Goal: Communication & Community: Answer question/provide support

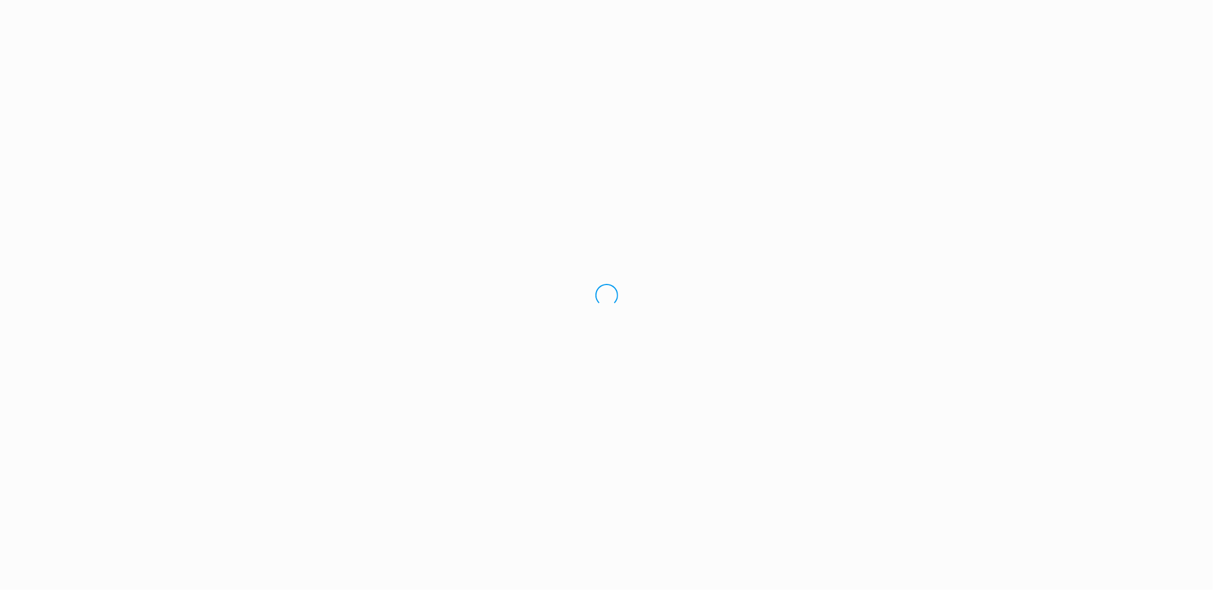
click at [53, 93] on div "Loading.." at bounding box center [606, 295] width 1213 height 590
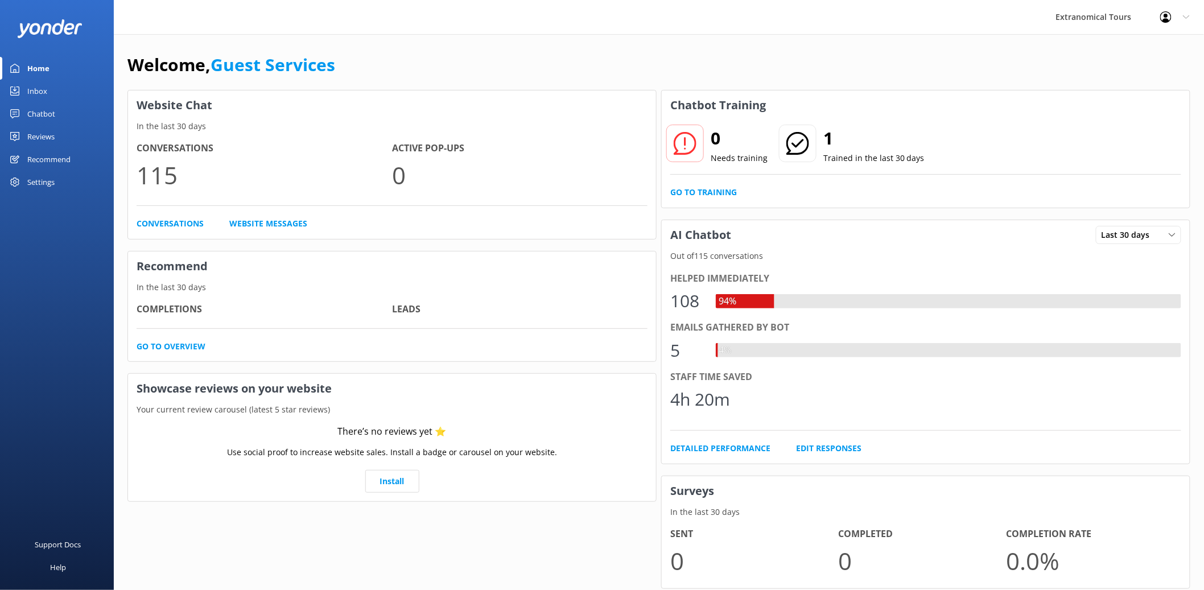
click at [53, 93] on link "Inbox" at bounding box center [57, 91] width 114 height 23
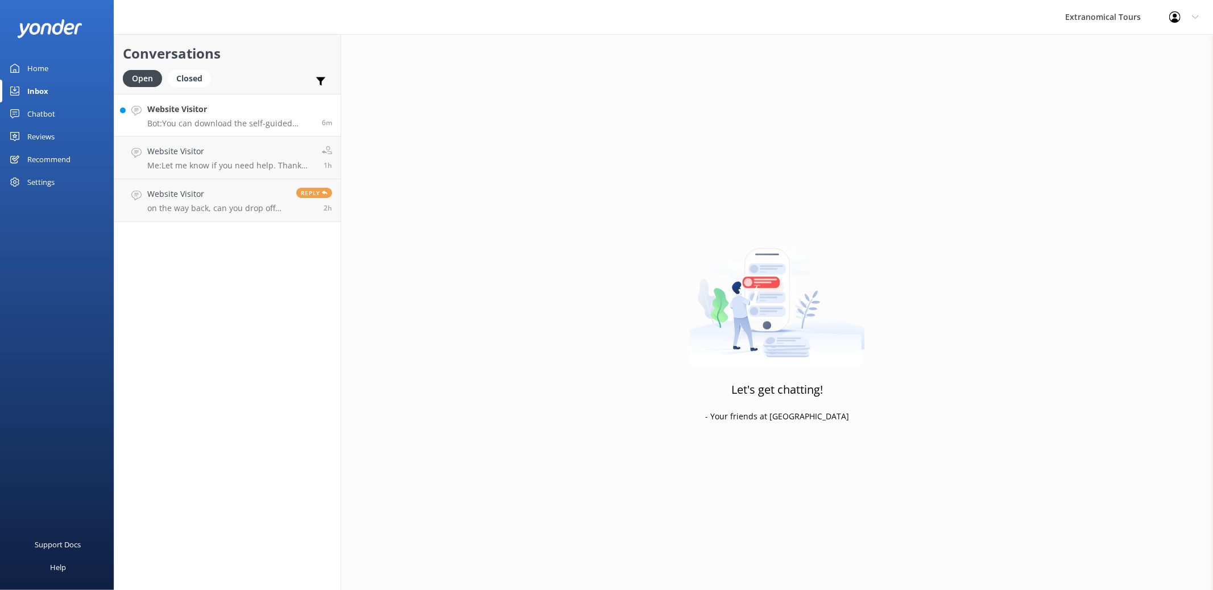
click at [208, 106] on h4 "Website Visitor" at bounding box center [230, 109] width 166 height 13
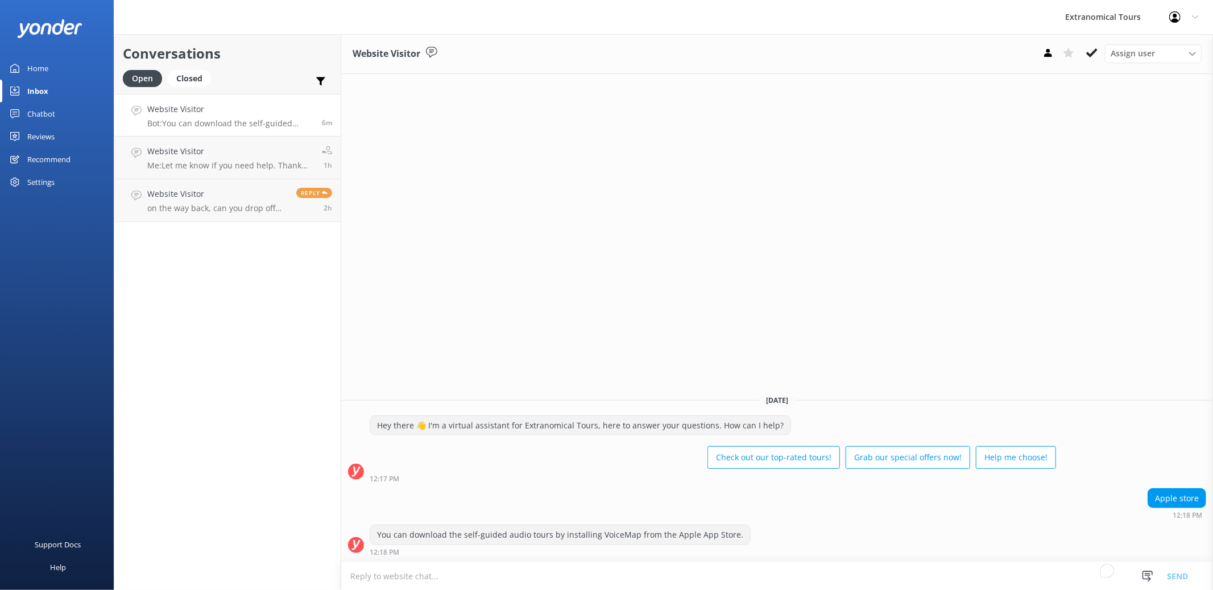
click at [642, 584] on textarea "To enrich screen reader interactions, please activate Accessibility in Grammarl…" at bounding box center [777, 576] width 872 height 28
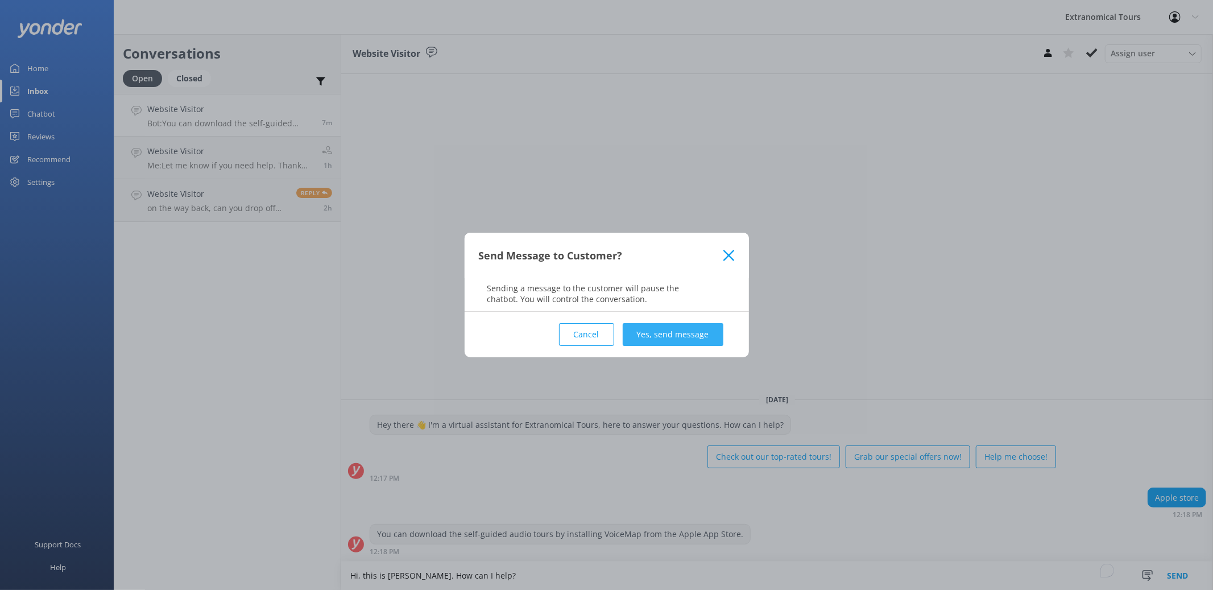
type textarea "Hi, this is [PERSON_NAME]. How can I help?"
click at [686, 326] on button "Yes, send message" at bounding box center [673, 334] width 101 height 23
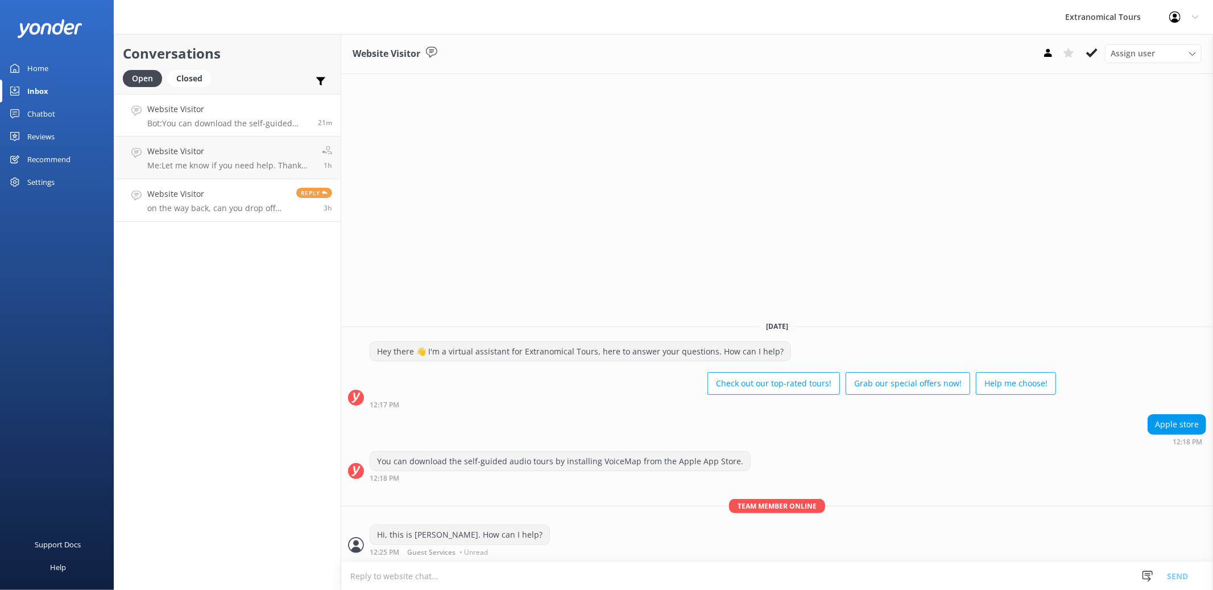
click at [224, 209] on p "on the way back, can you drop off me in [GEOGRAPHIC_DATA]" at bounding box center [217, 208] width 140 height 10
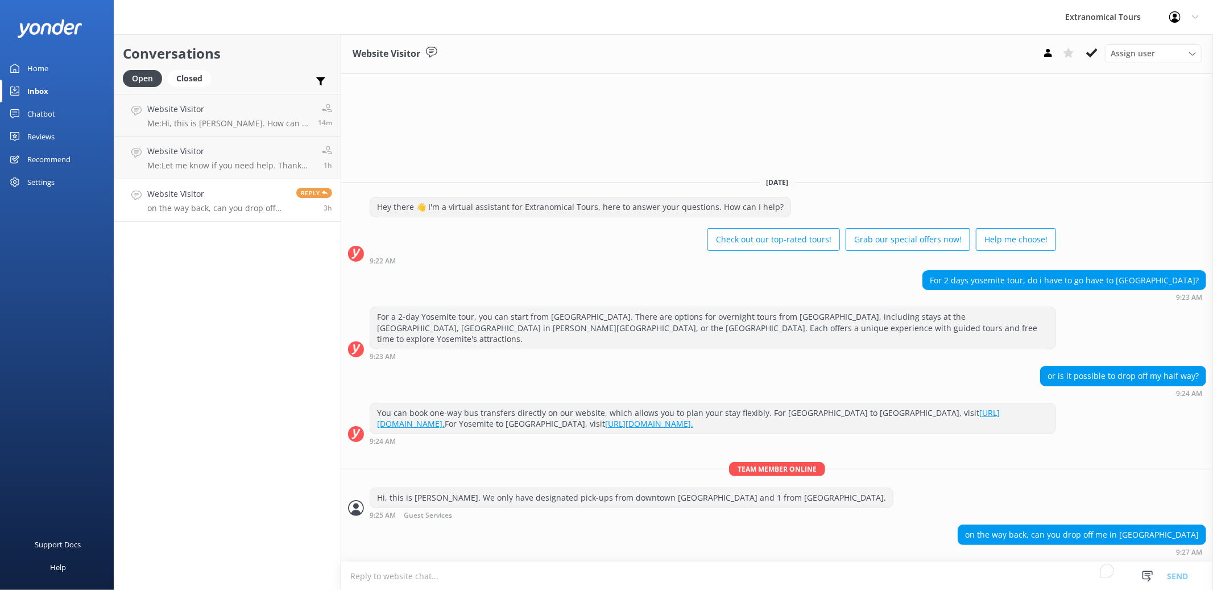
click at [946, 578] on textarea "To enrich screen reader interactions, please activate Accessibility in Grammarl…" at bounding box center [777, 576] width 872 height 28
type textarea "Yes but we need to let the driver know."
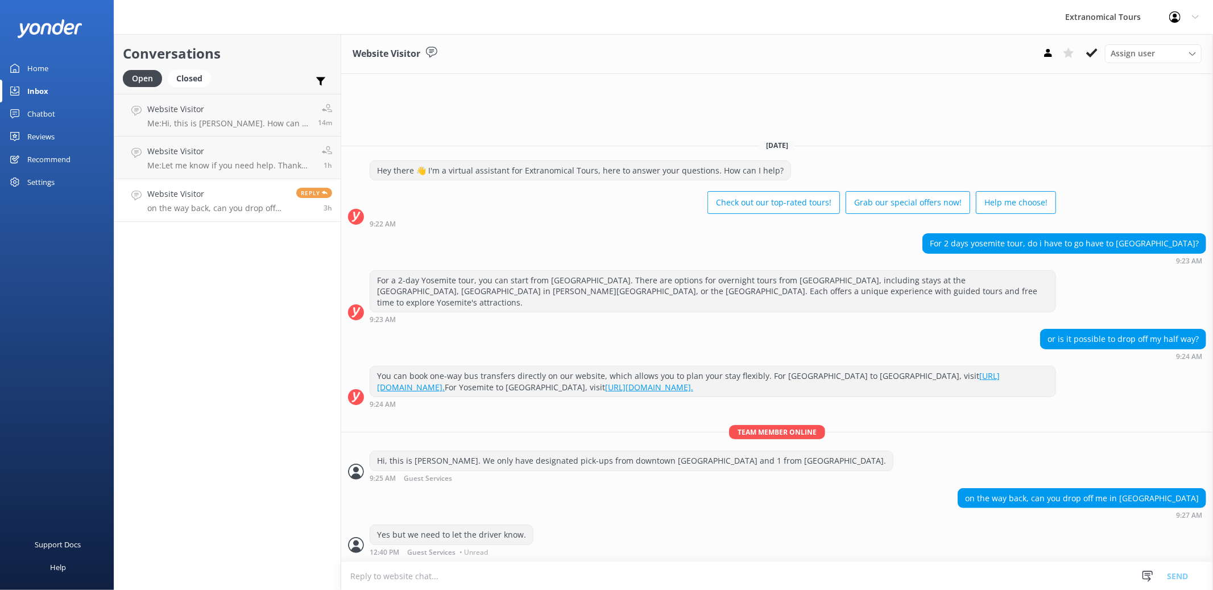
click at [229, 400] on div "Conversations Open Closed Important Assigned to me Unassigned Website Visitor M…" at bounding box center [228, 312] width 228 height 556
click at [1142, 51] on span "Assign user" at bounding box center [1133, 53] width 44 height 13
click at [235, 206] on p "on the way back, can you drop off me in [GEOGRAPHIC_DATA]" at bounding box center [217, 208] width 140 height 10
click at [241, 163] on p "Me: Let me know if you need help. Thank you." at bounding box center [230, 165] width 166 height 10
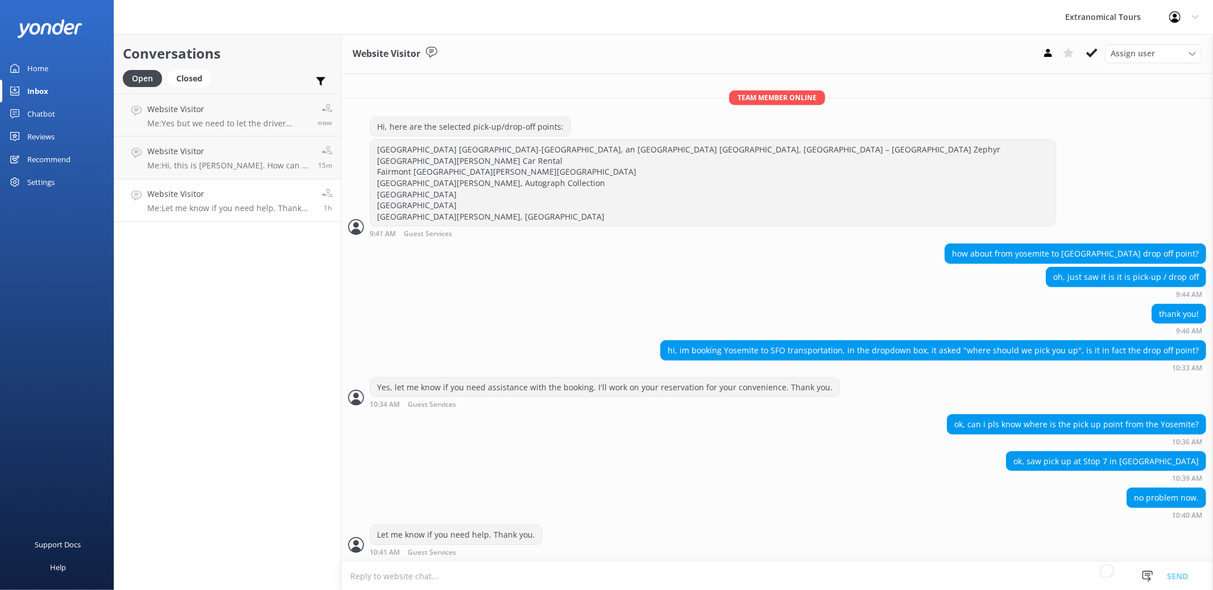
scroll to position [871, 0]
click at [1089, 55] on use at bounding box center [1091, 52] width 11 height 9
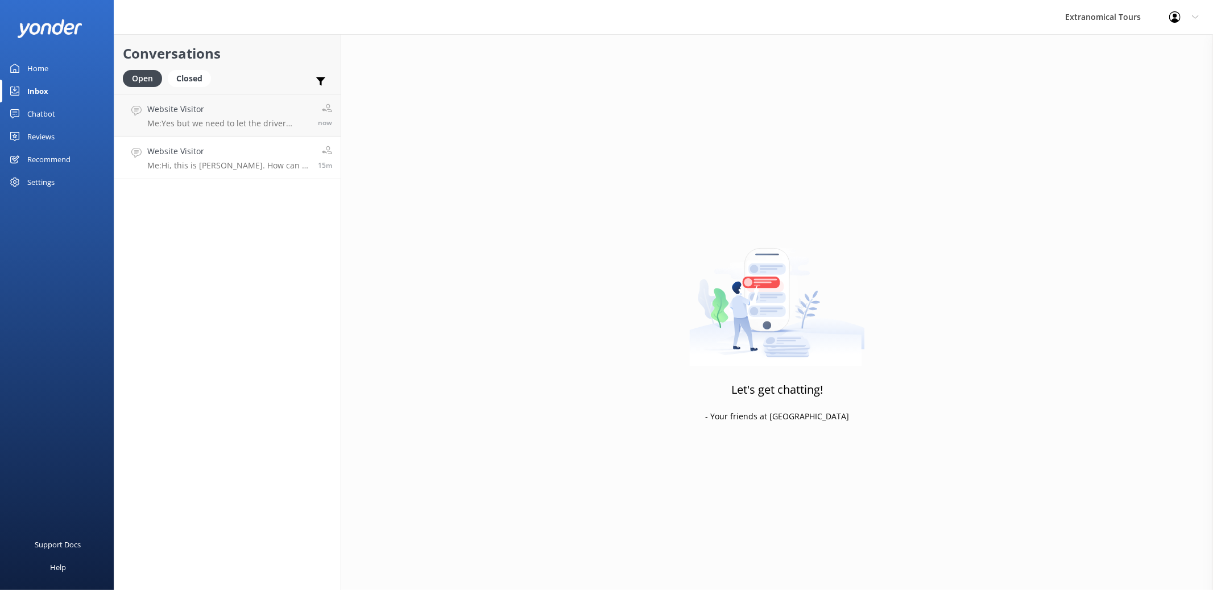
click at [249, 169] on p "Me: Hi, this is Sam. How can I help?" at bounding box center [228, 165] width 162 height 10
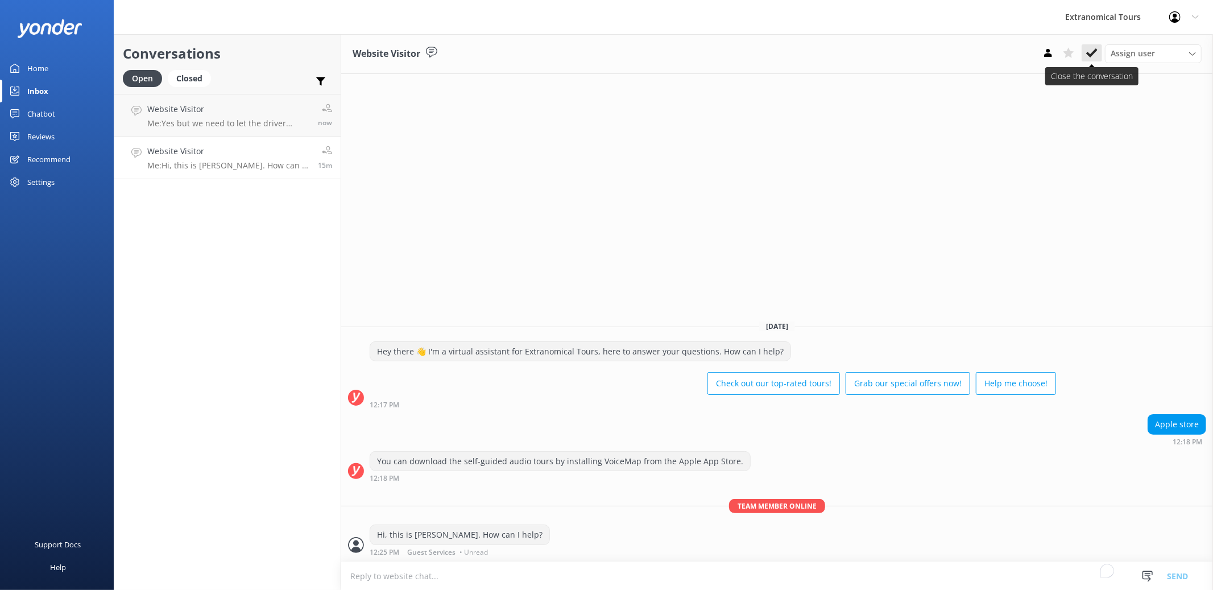
click at [1093, 54] on use at bounding box center [1091, 52] width 11 height 9
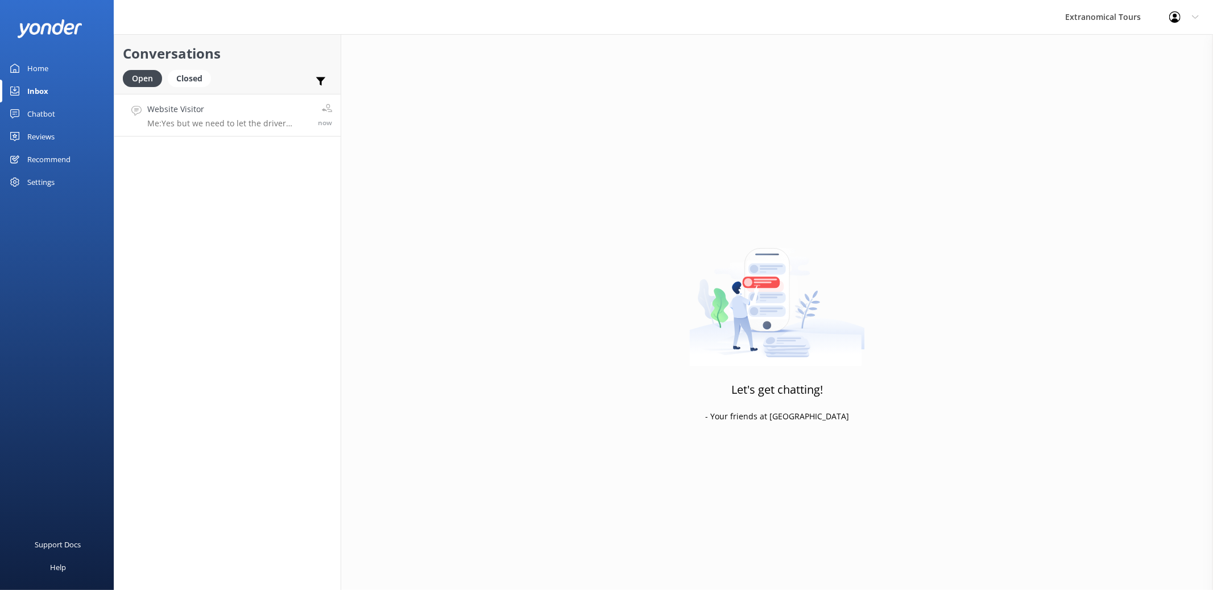
click at [242, 119] on p "Me: Yes but we need to let the driver know." at bounding box center [228, 123] width 162 height 10
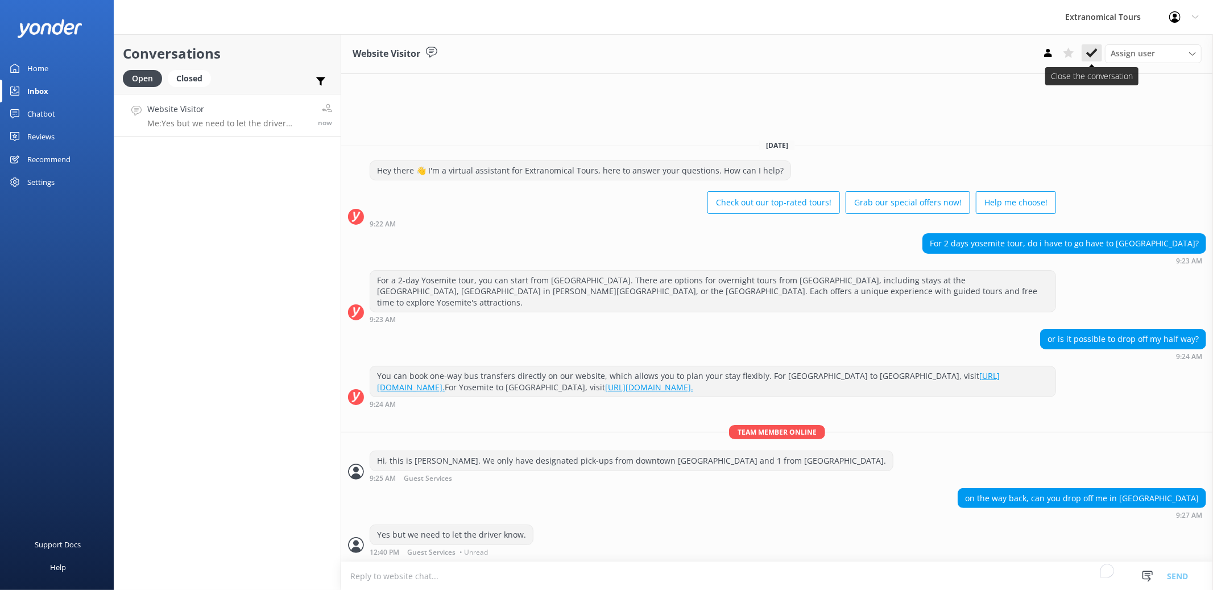
click at [1090, 57] on icon at bounding box center [1091, 52] width 11 height 11
